Goal: Use online tool/utility: Use online tool/utility

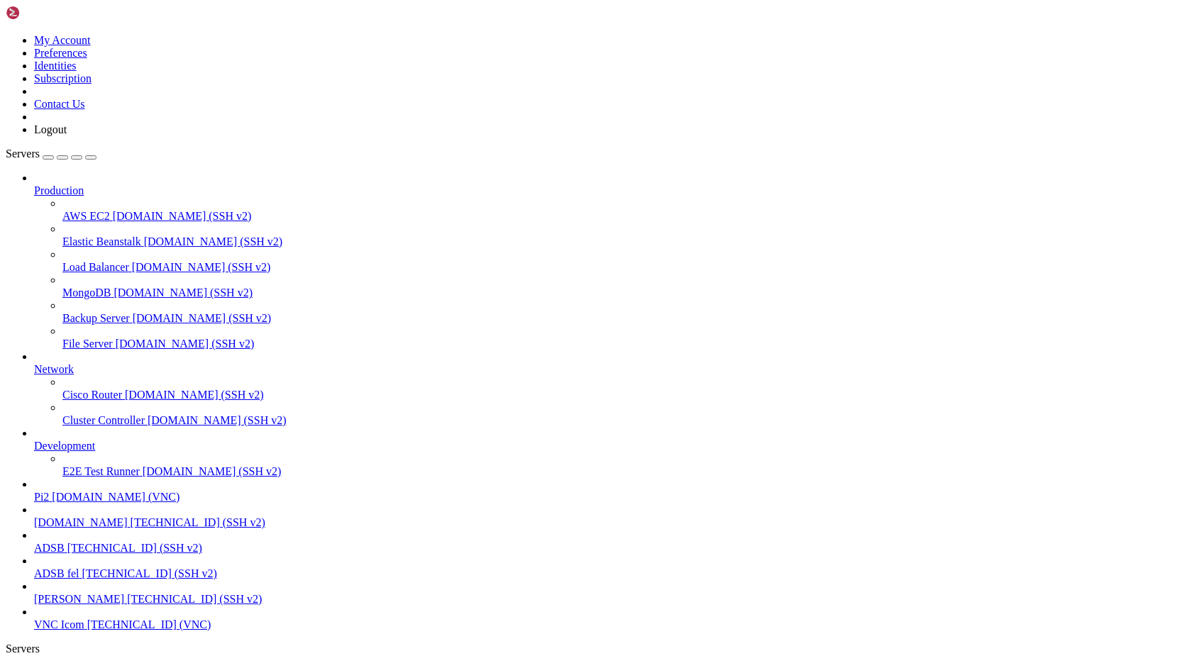
scroll to position [7990, 0]
drag, startPoint x: 239, startPoint y: 1637, endPoint x: 14, endPoint y: 1494, distance: 266.4
drag, startPoint x: 222, startPoint y: 1642, endPoint x: 12, endPoint y: 1495, distance: 256.8
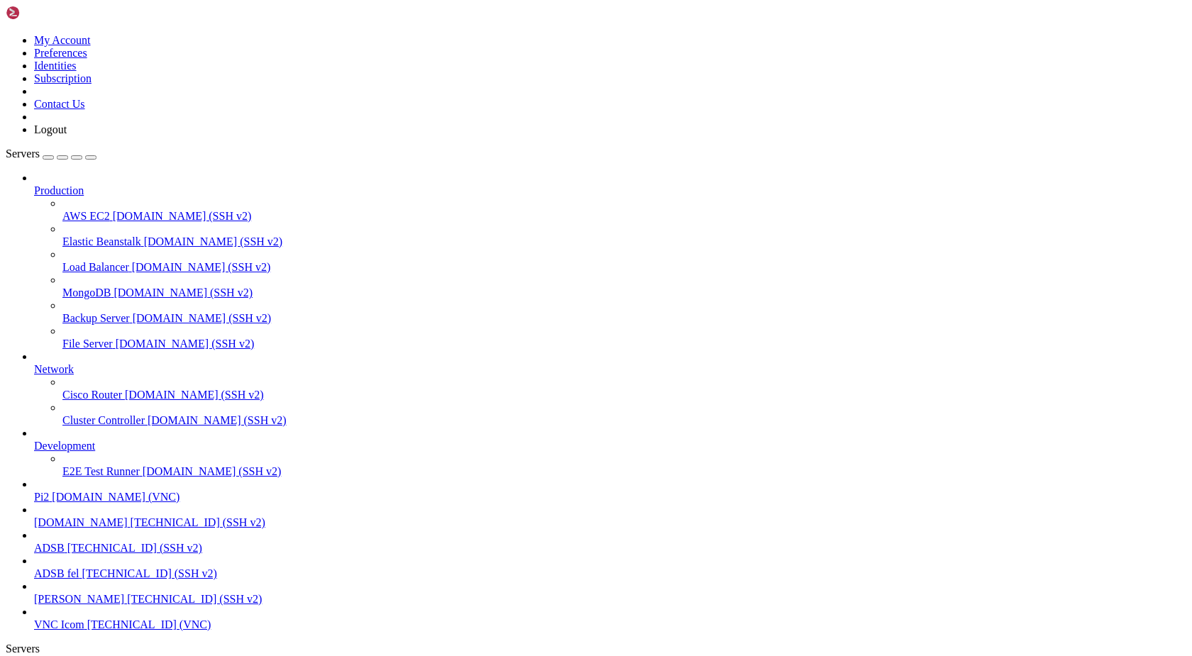
copy div "Starting Speed Test at [DATE] 12:06:01 ----------------------------------------…"
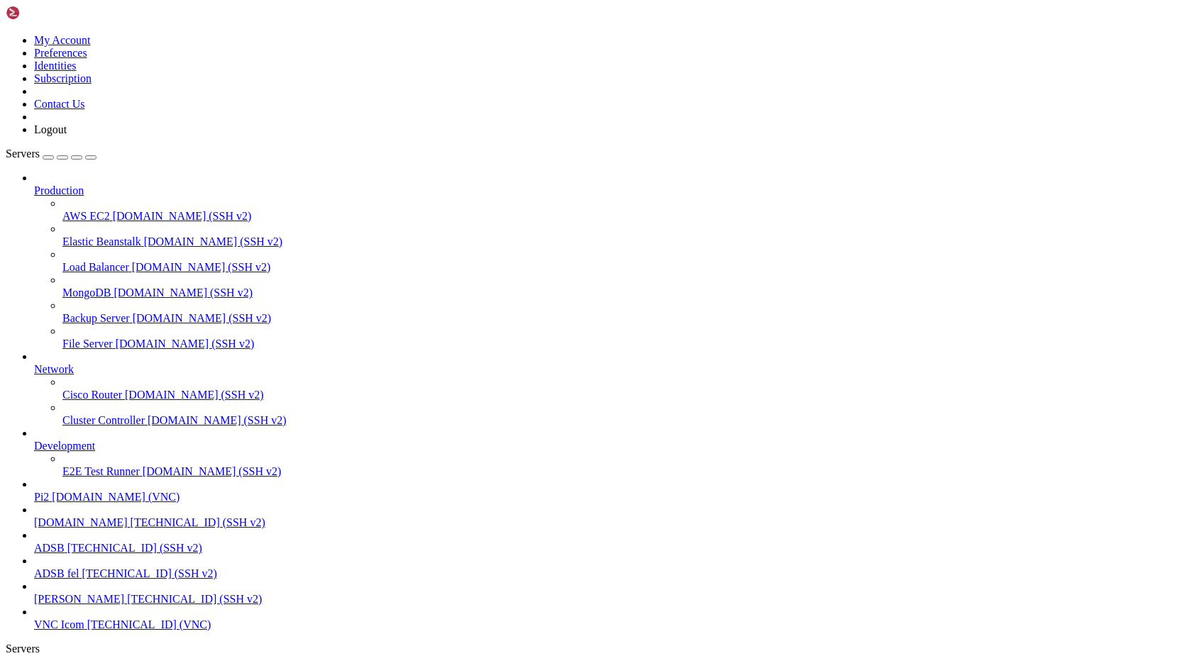
drag, startPoint x: 221, startPoint y: 1644, endPoint x: 12, endPoint y: 1563, distance: 224.0
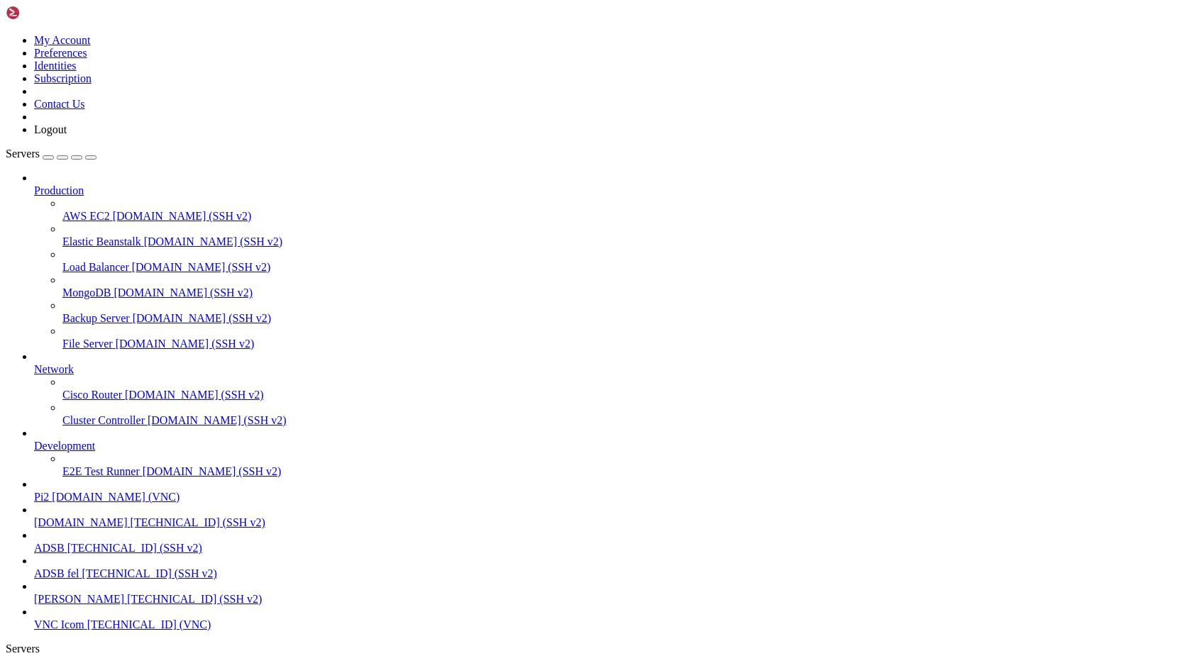
copy div "Starting Speed Test at [DATE] 12:11:44 ----------------------------------------…"
drag, startPoint x: 119, startPoint y: 1625, endPoint x: 12, endPoint y: 1605, distance: 108.2
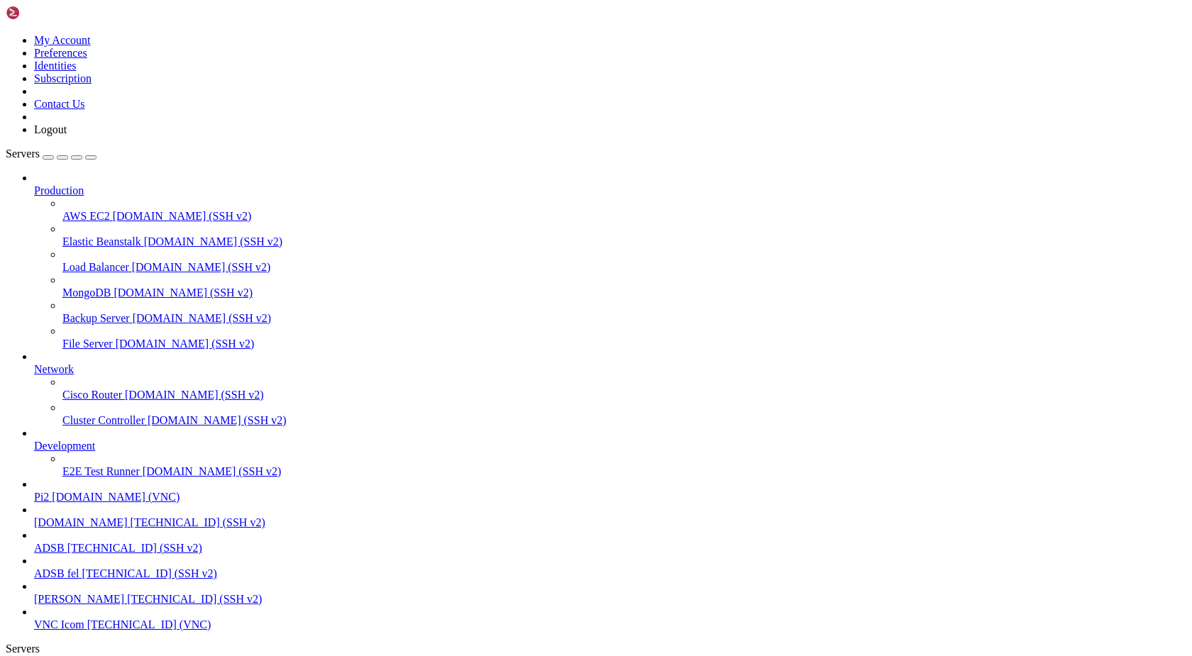
copy div "pi@pi2 : /mnt/share/log/network $ which speedtest # t.ex. /usr/bin/speedtest /u…"
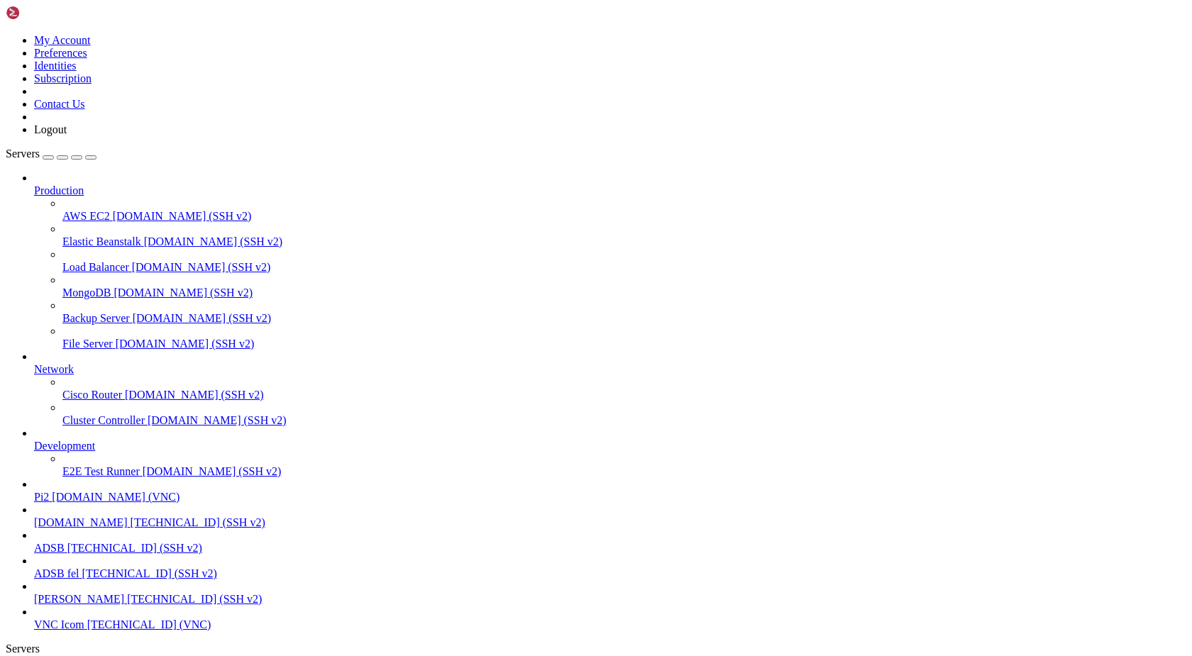
scroll to position [45184, 0]
drag, startPoint x: 168, startPoint y: 1638, endPoint x: 14, endPoint y: 1494, distance: 210.9
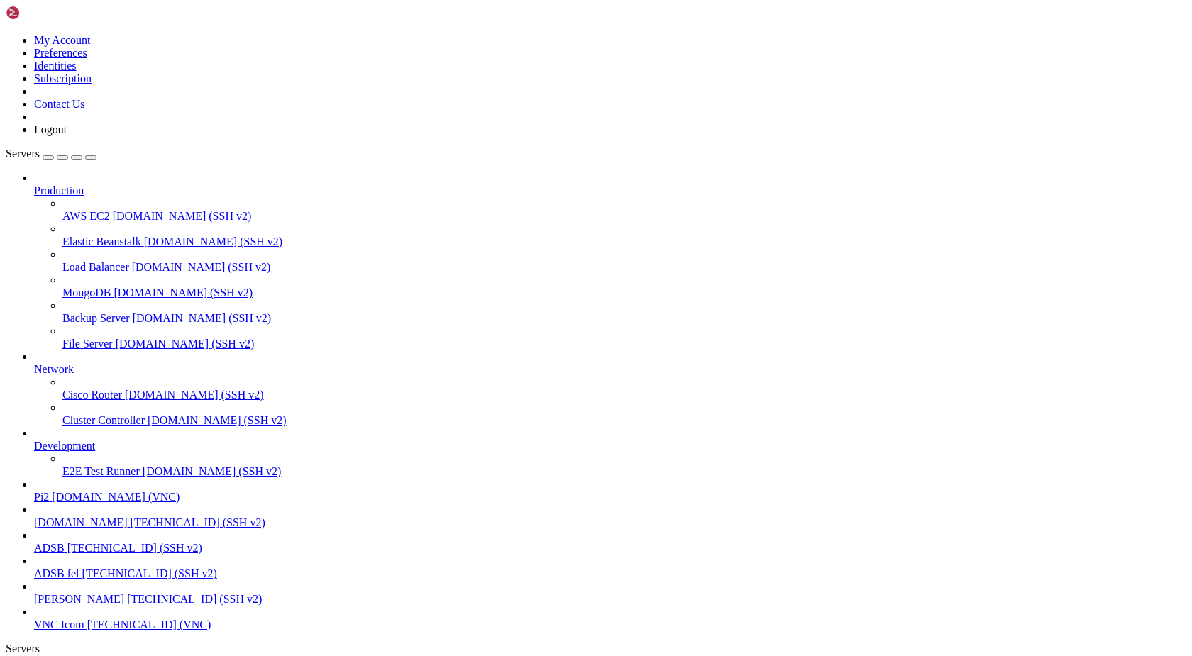
drag, startPoint x: 175, startPoint y: 1643, endPoint x: 12, endPoint y: 1422, distance: 275.1
click at [67, 555] on link "ADSB [TECHNICAL_ID] (SSH v2)" at bounding box center [610, 548] width 1153 height 13
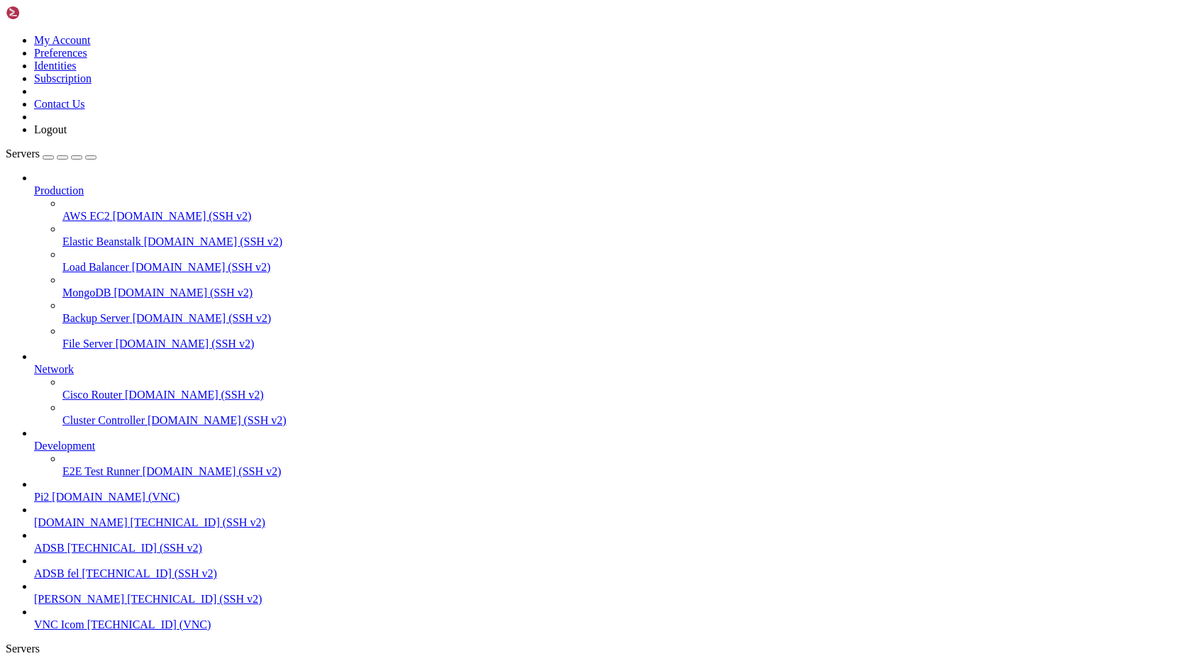
scroll to position [0, 0]
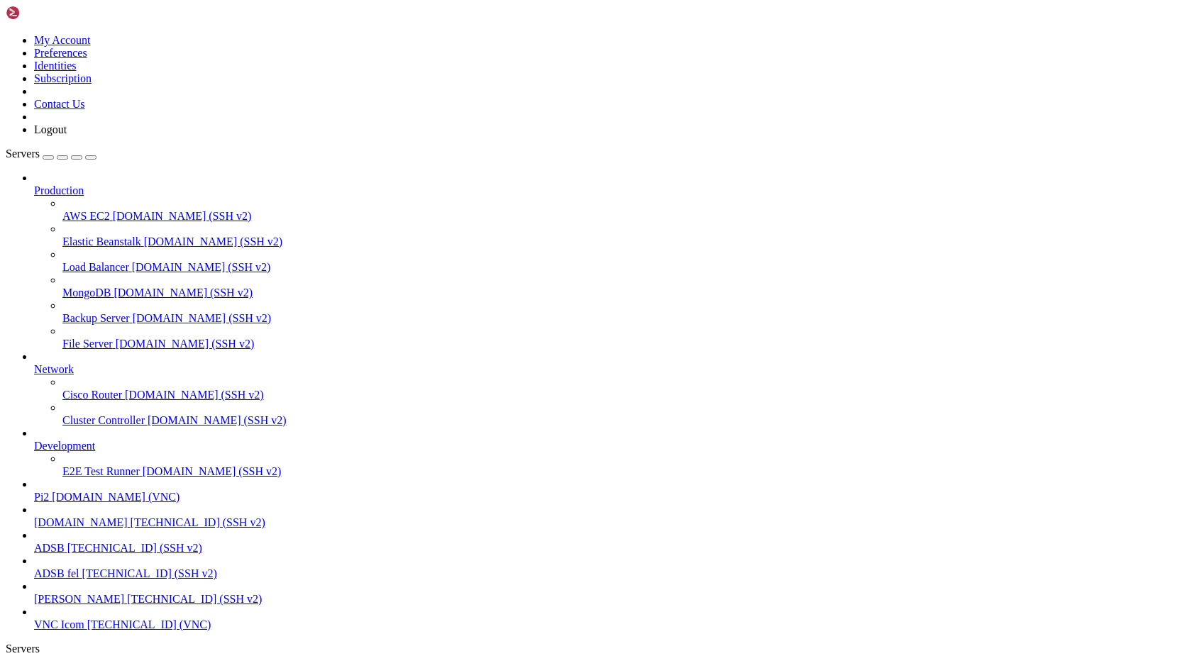
drag, startPoint x: 152, startPoint y: 1661, endPoint x: 12, endPoint y: 1426, distance: 272.8
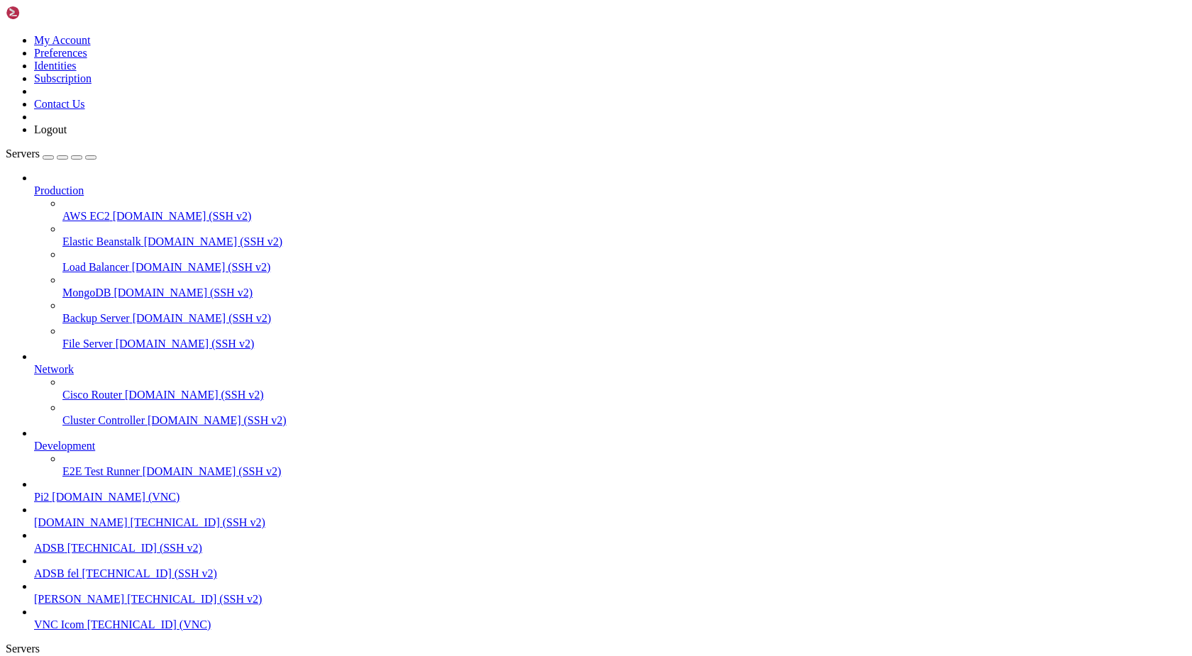
copy div "pi@pi2 : /var/www/html $ iperf3 -c [TECHNICAL_ID] Connecting to host [TECHNICAL…"
drag, startPoint x: 10, startPoint y: 1424, endPoint x: 13, endPoint y: 1436, distance: 12.4
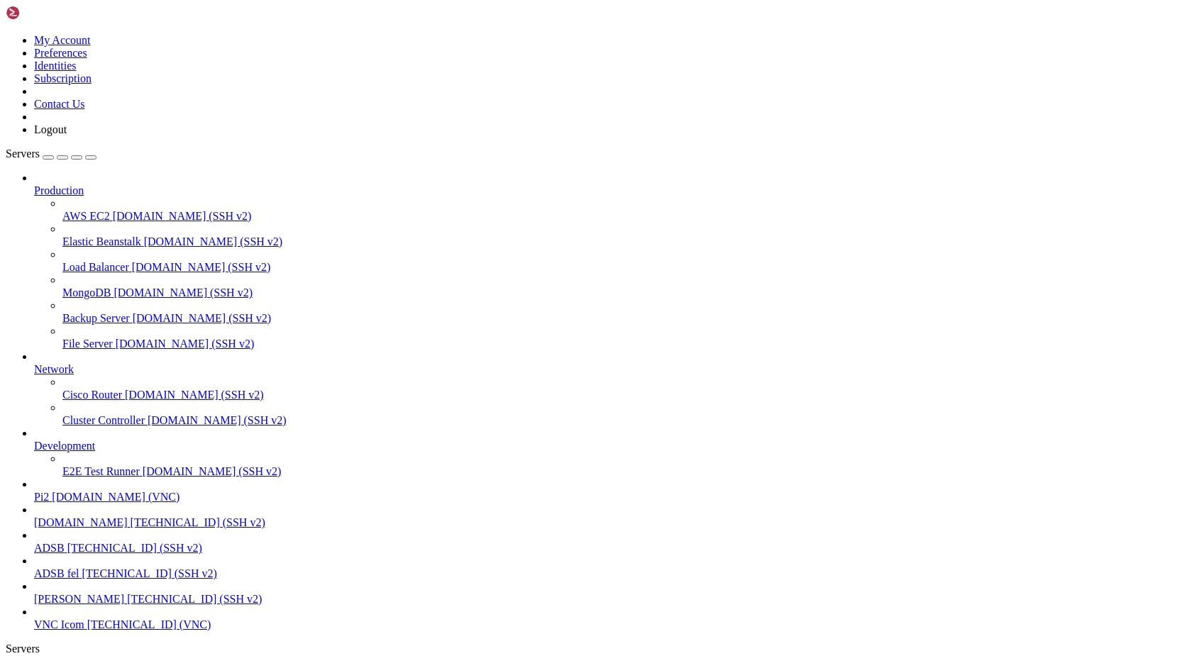
scroll to position [49516, 0]
copy x-screen "- - - - - - - - - - - - - - - - - - - - - - - - - [ ID] Interval Transfer Bitra…"
drag, startPoint x: 156, startPoint y: 1666, endPoint x: 15, endPoint y: 1426, distance: 279.0
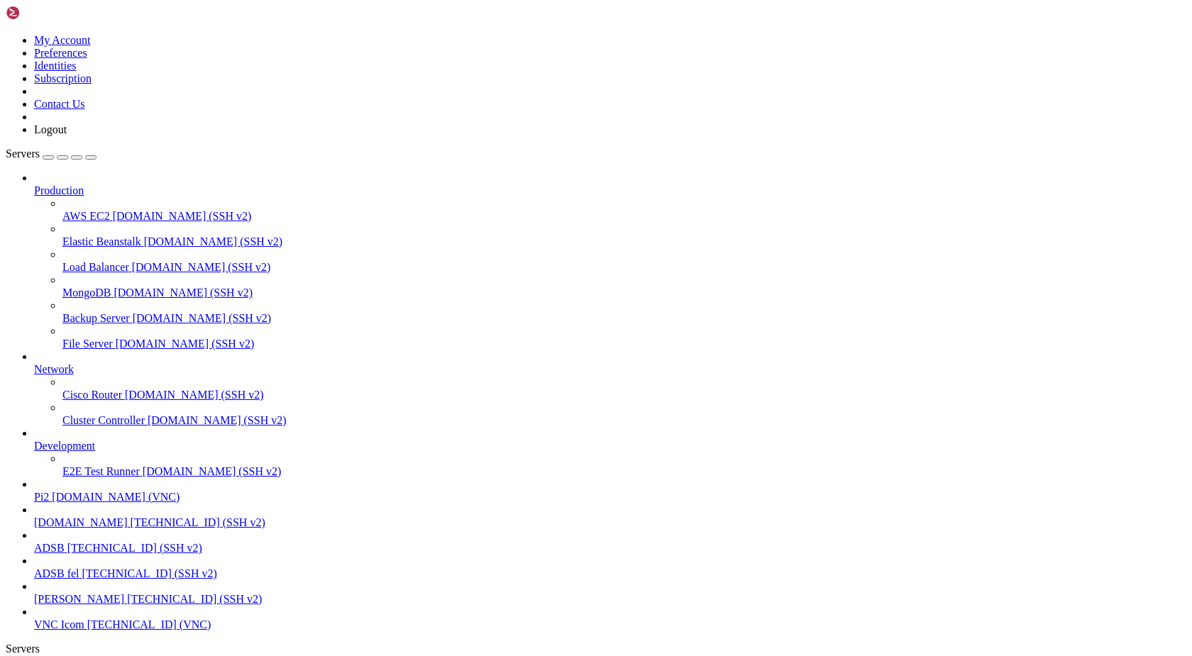
copy div "pi@pi2 : /var/www/html $ pi@pi2:/var/www/html $ iperf3 -c [TECHNICAL_ID] Connec…"
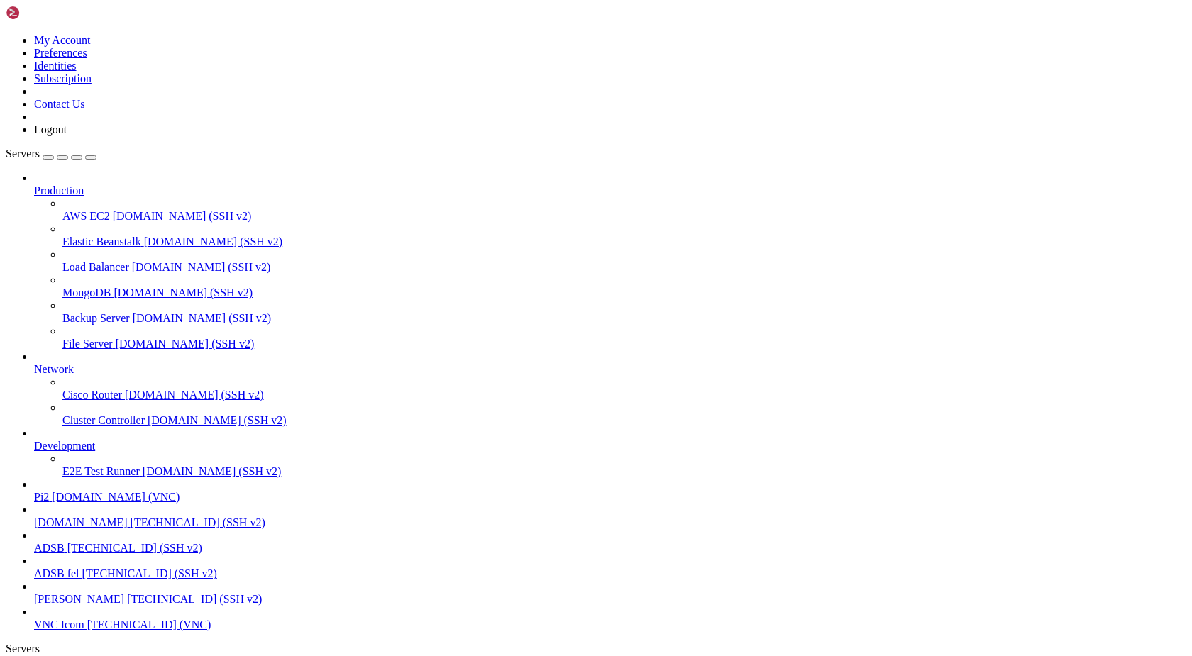
scroll to position [49846, 0]
drag, startPoint x: 156, startPoint y: 1666, endPoint x: 14, endPoint y: 1428, distance: 276.9
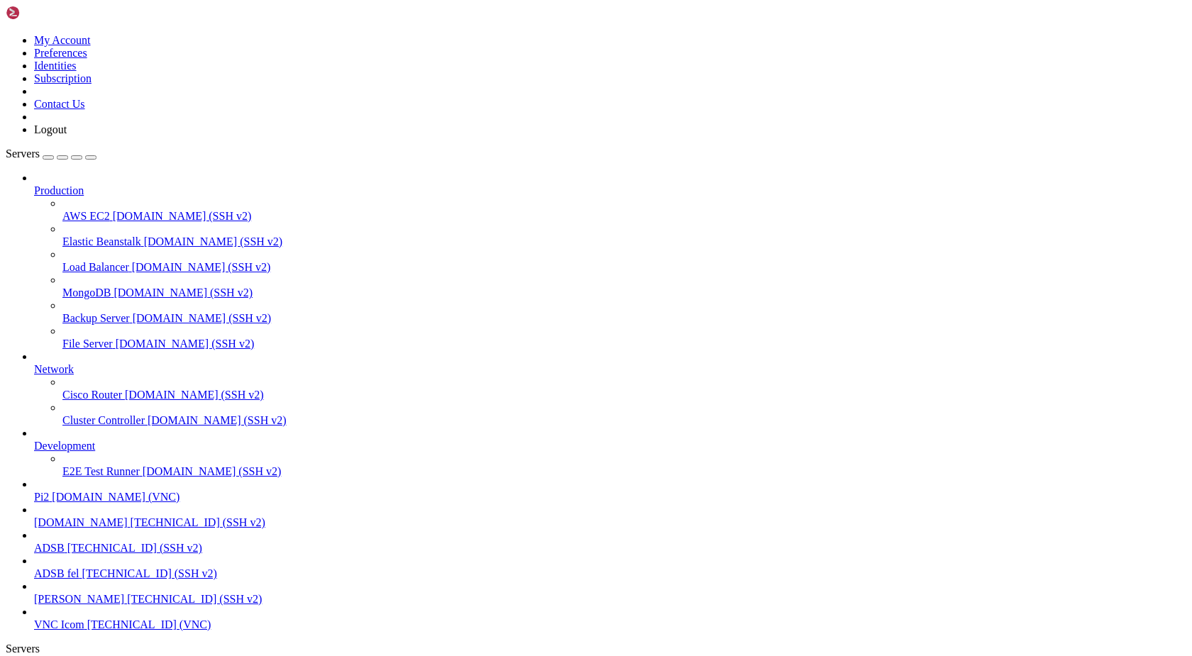
copy div "pi@pi2 : /var/www/html $ iperf3 -c [TECHNICAL_ID] - P4 Connecting to host [TECH…"
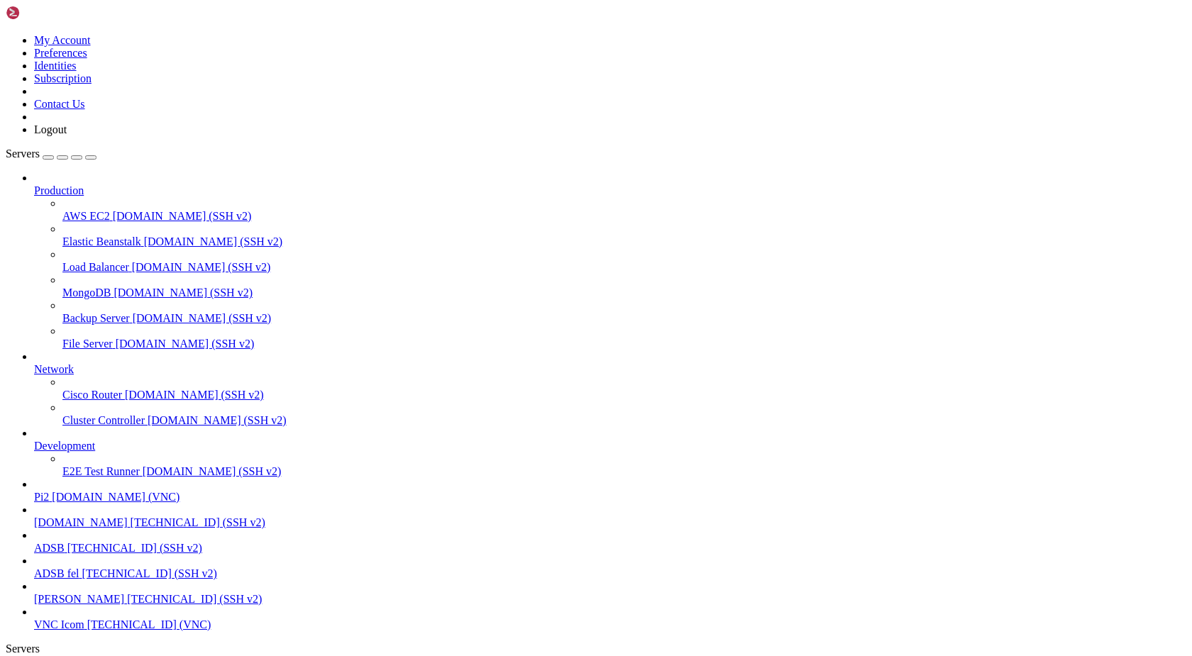
scroll to position [2101, 0]
drag, startPoint x: 169, startPoint y: 1664, endPoint x: 13, endPoint y: 1563, distance: 186.2
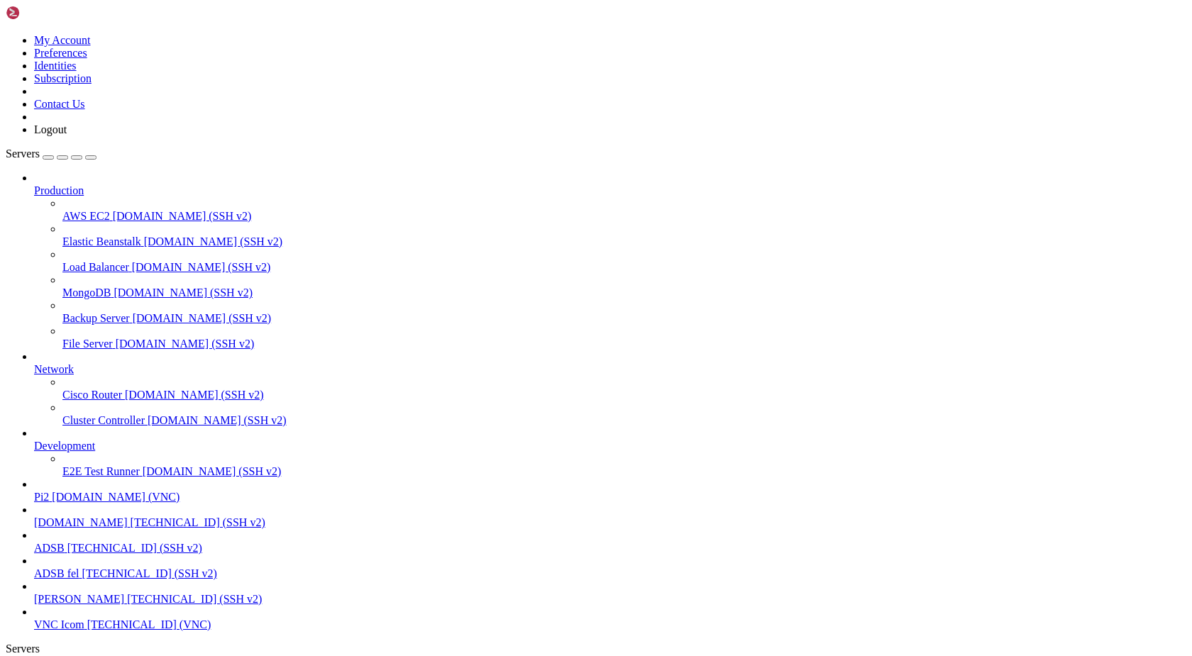
copy div "interval_len 0.999651 bytes_transferred 88682760 interval forces keep [ 5] 9.00…"
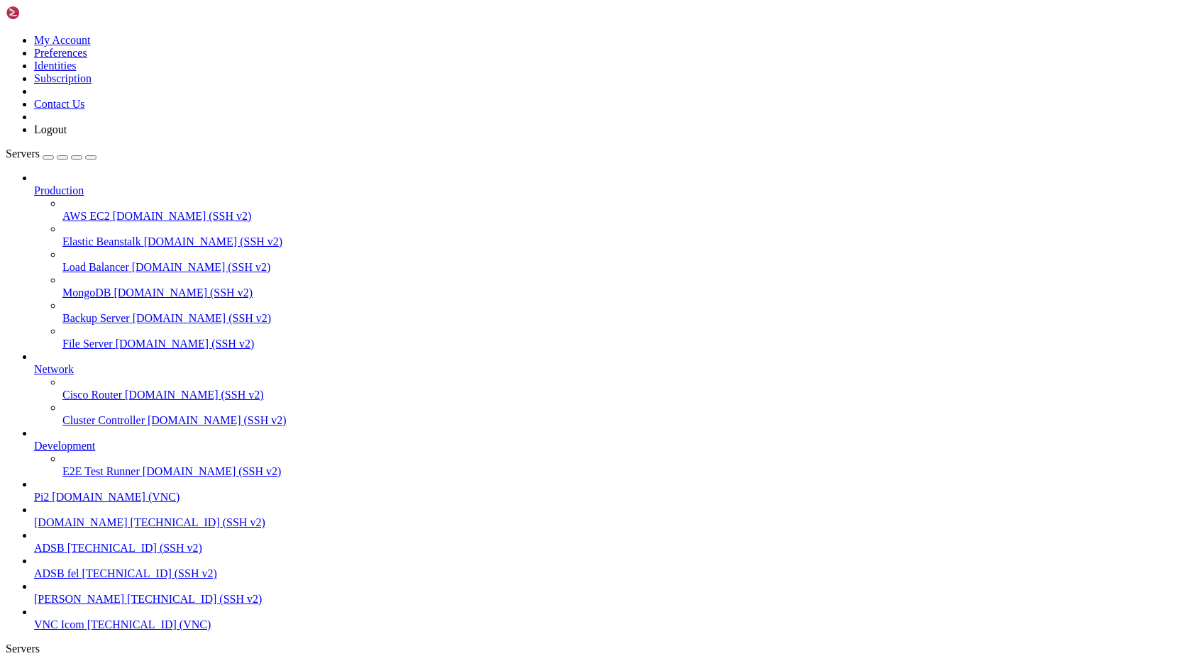
drag, startPoint x: 157, startPoint y: 1667, endPoint x: 12, endPoint y: 1434, distance: 274.7
copy div "- - - - - - - - - - - - - - - - - - - - - - - - - [ 5] 9.00-10.00 sec 24.7 MByt…"
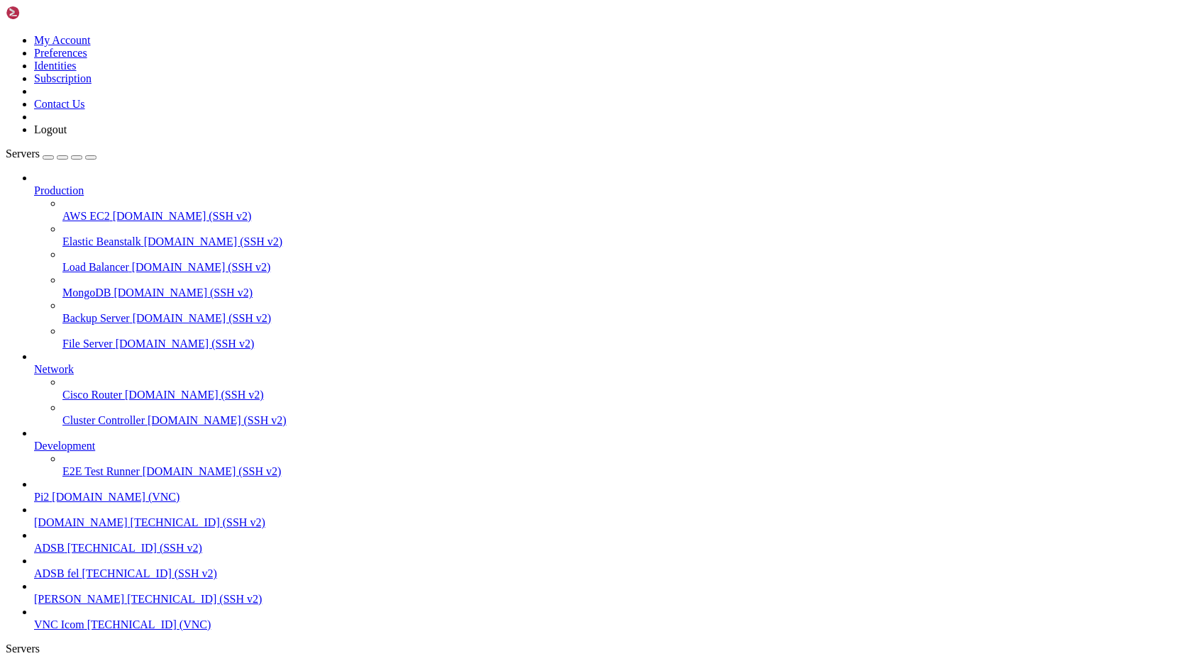
drag, startPoint x: 164, startPoint y: 1667, endPoint x: 13, endPoint y: 1492, distance: 231.5
copy div "pi@pi2 : /var/www/html $ iperf3 -c [TECHNICAL_ID] -t 30 -i 2 -w 512K -d send_pa…"
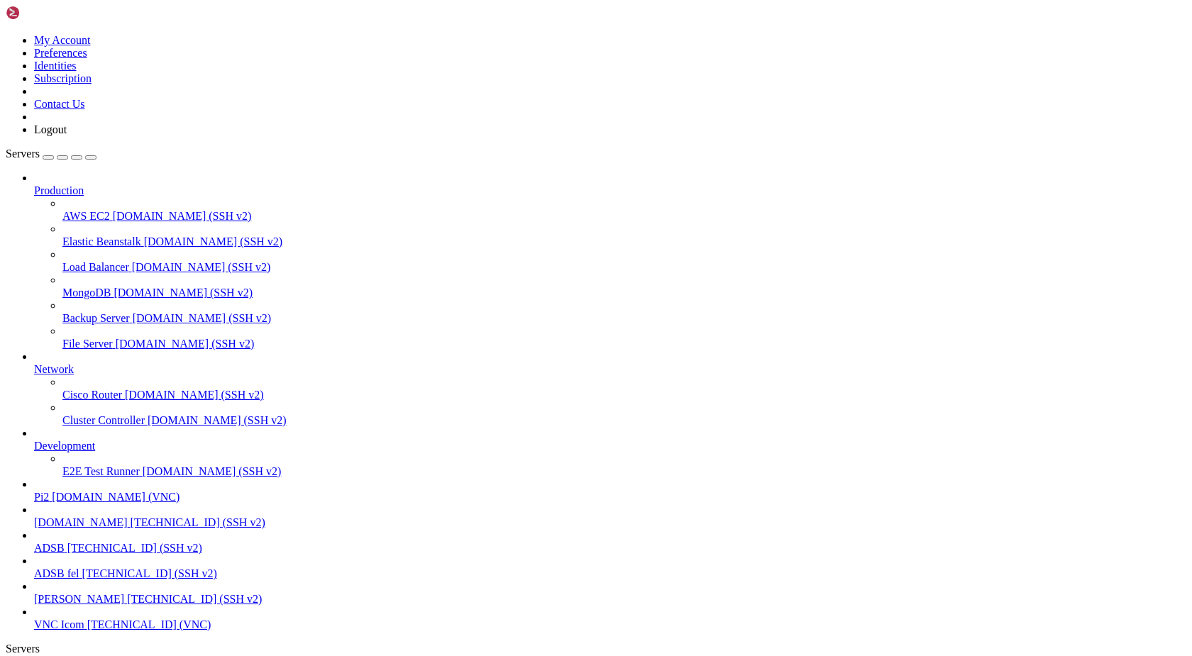
drag, startPoint x: 167, startPoint y: 1664, endPoint x: 12, endPoint y: 1615, distance: 162.3
